Goal: Find specific page/section: Find specific page/section

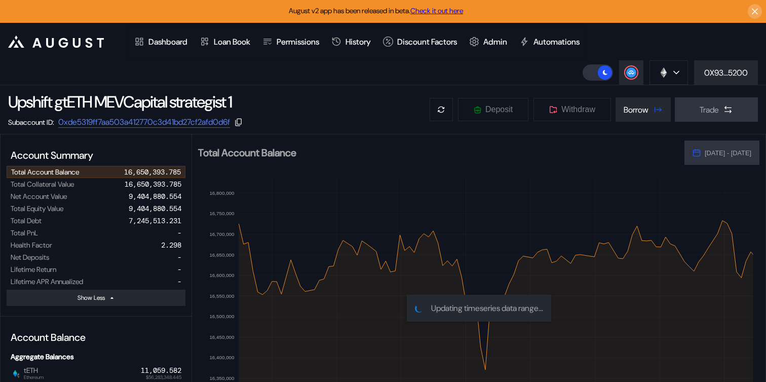
select select "*"
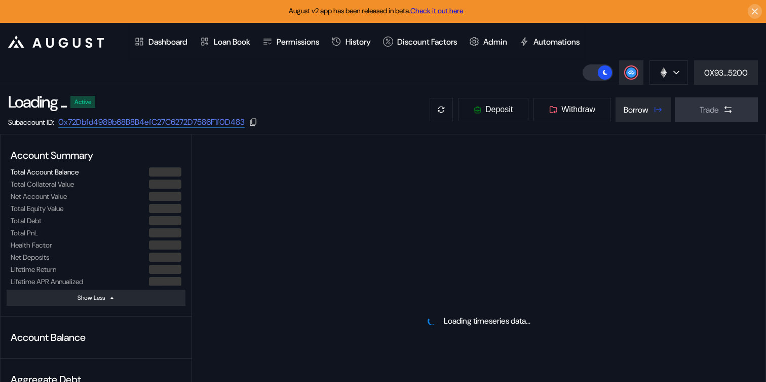
select select "*"
